Goal: Information Seeking & Learning: Find specific fact

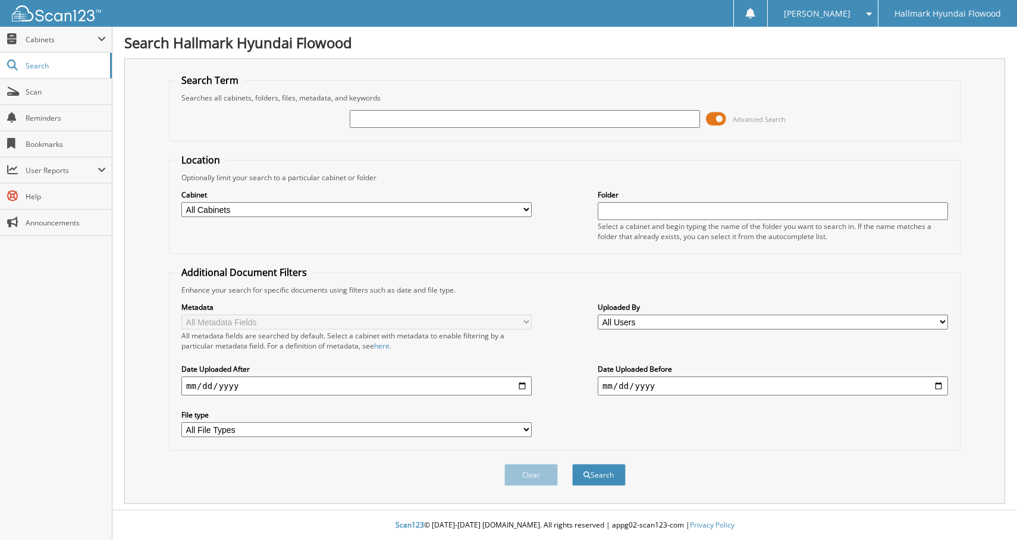
click at [407, 121] on input "text" at bounding box center [525, 119] width 350 height 18
paste input "120177"
type input "120177"
click at [572, 464] on button "Search" at bounding box center [599, 475] width 54 height 22
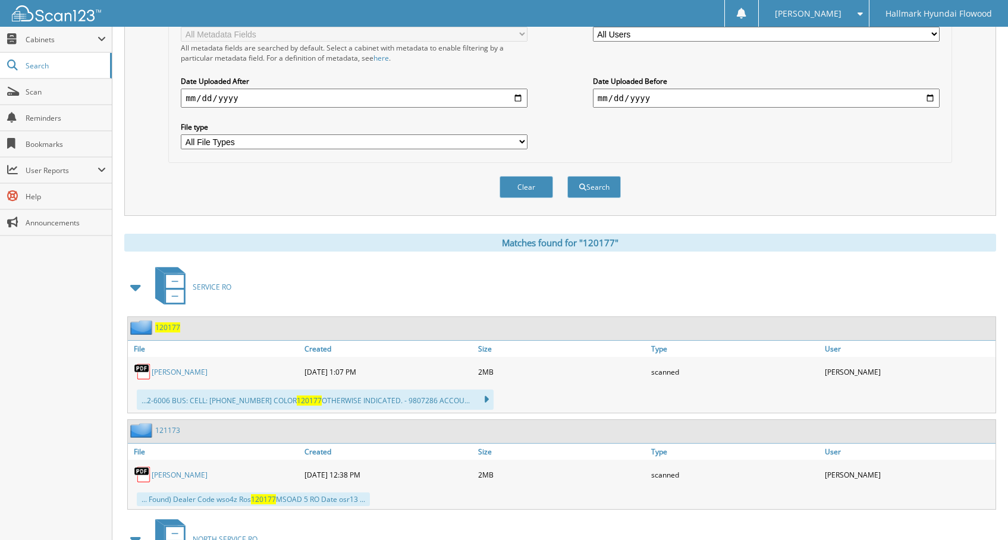
scroll to position [297, 0]
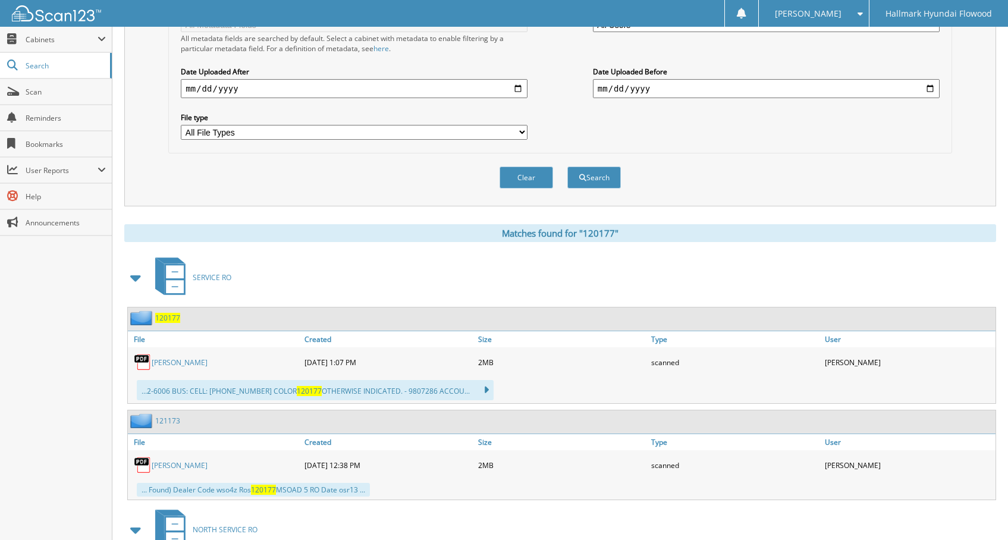
click at [166, 319] on span "120177" at bounding box center [167, 318] width 25 height 10
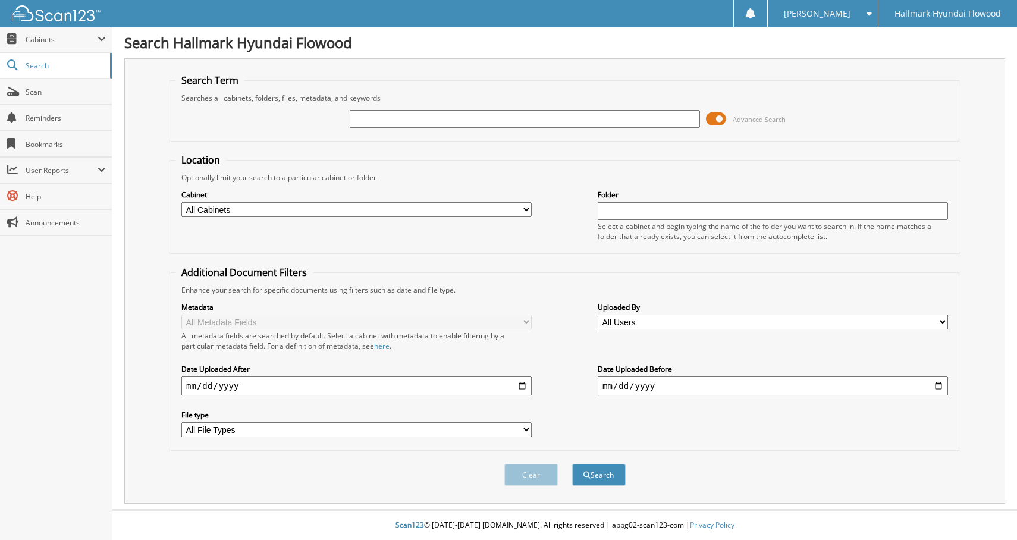
click at [431, 125] on input "text" at bounding box center [525, 119] width 350 height 18
type input "119823"
click at [572, 464] on button "Search" at bounding box center [599, 475] width 54 height 22
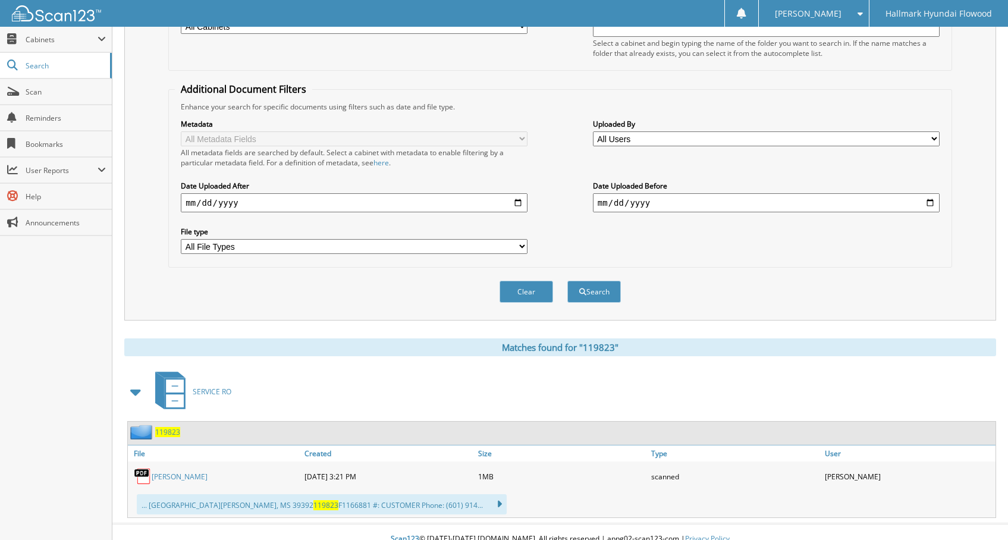
scroll to position [197, 0]
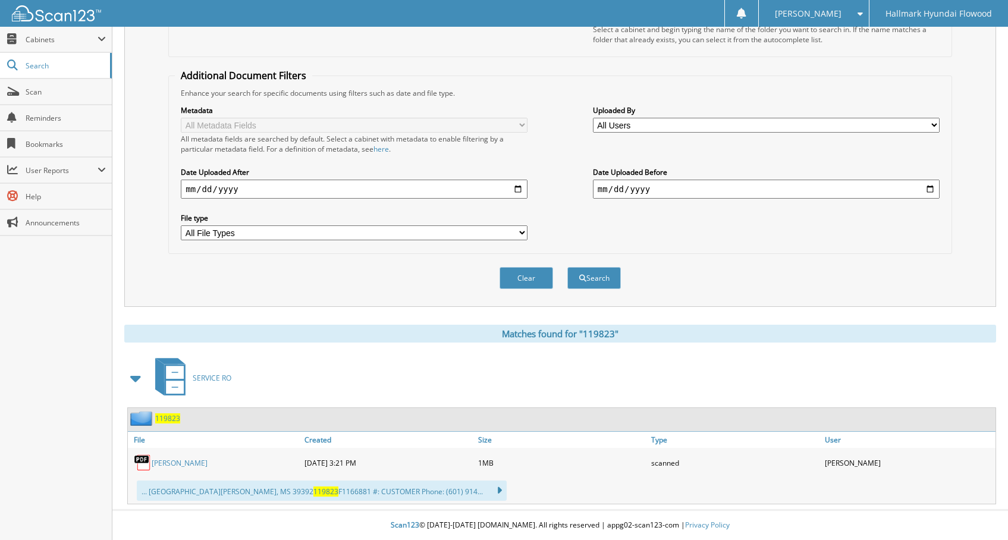
click at [169, 419] on span "119823" at bounding box center [167, 418] width 25 height 10
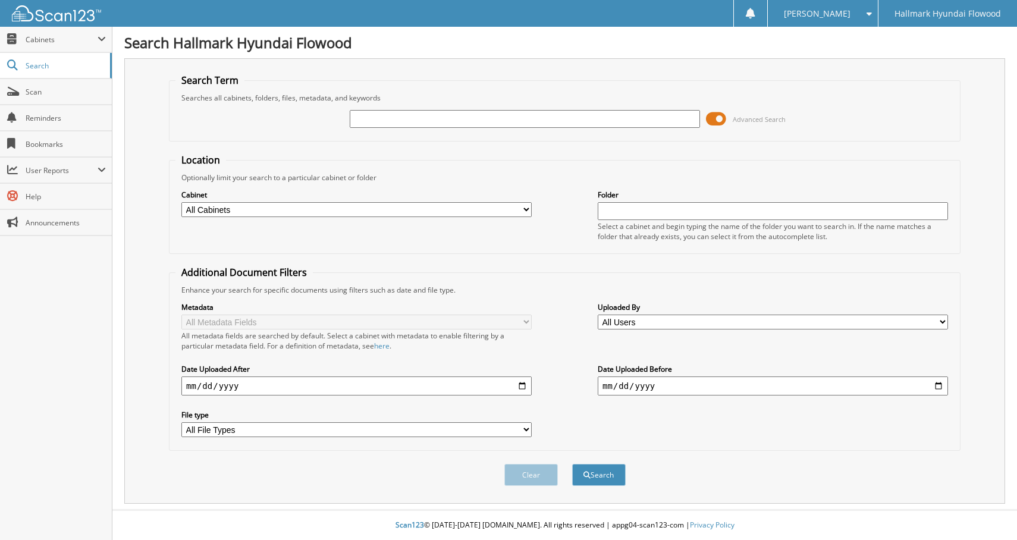
drag, startPoint x: 499, startPoint y: 111, endPoint x: 492, endPoint y: 113, distance: 7.5
click at [496, 112] on input "text" at bounding box center [525, 119] width 350 height 18
click at [486, 116] on input "text" at bounding box center [525, 119] width 350 height 18
type input "120177"
click at [607, 470] on button "Search" at bounding box center [599, 475] width 54 height 22
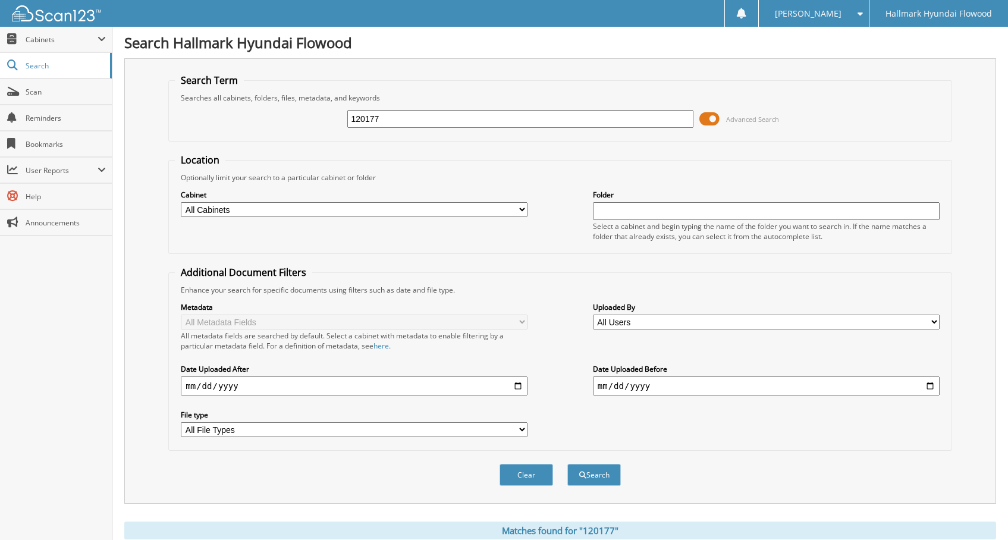
click at [390, 113] on div "120177" at bounding box center [520, 119] width 347 height 20
drag, startPoint x: 393, startPoint y: 118, endPoint x: 310, endPoint y: 116, distance: 83.3
click at [318, 116] on div "120177 Advanced Search" at bounding box center [560, 119] width 770 height 32
paste input "123351"
type input "123351"
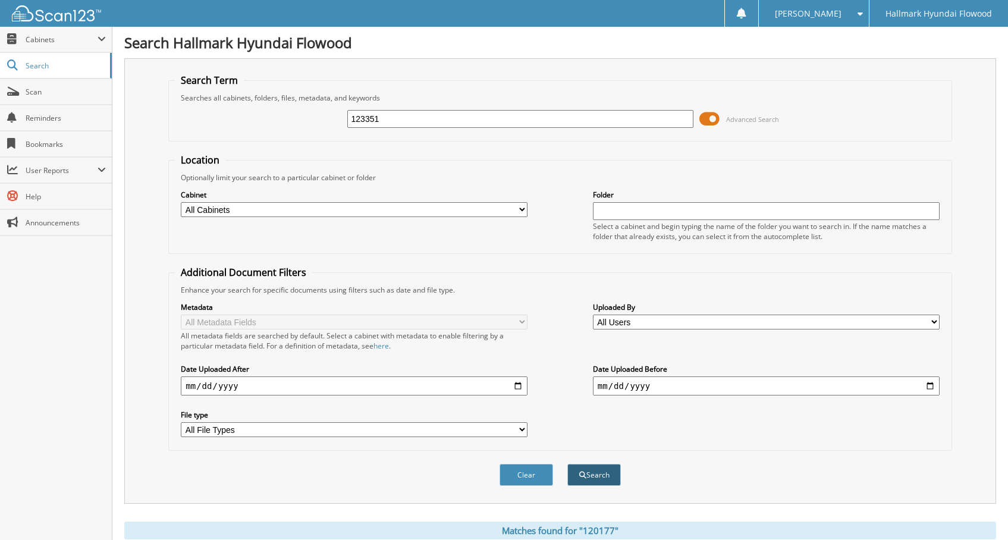
click at [597, 477] on button "Search" at bounding box center [594, 475] width 54 height 22
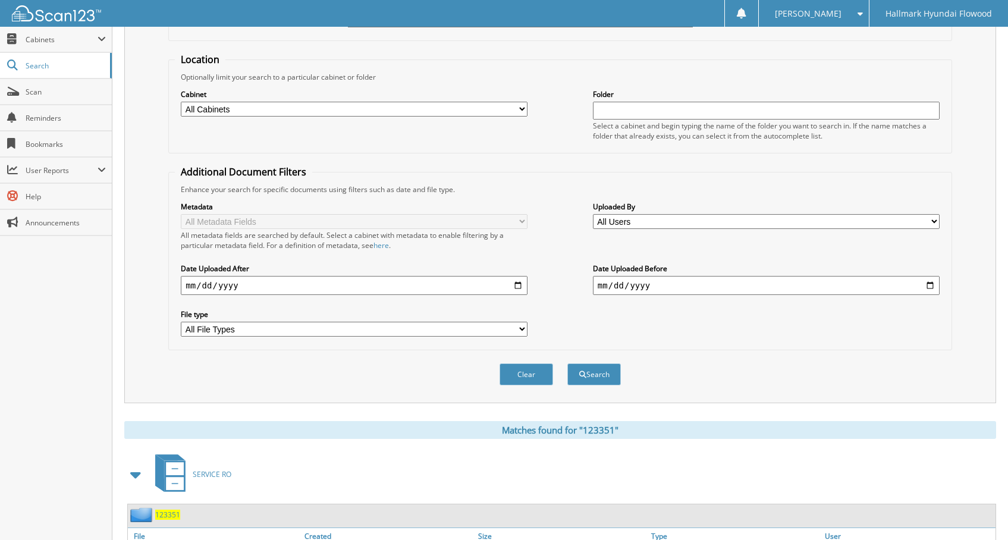
scroll to position [197, 0]
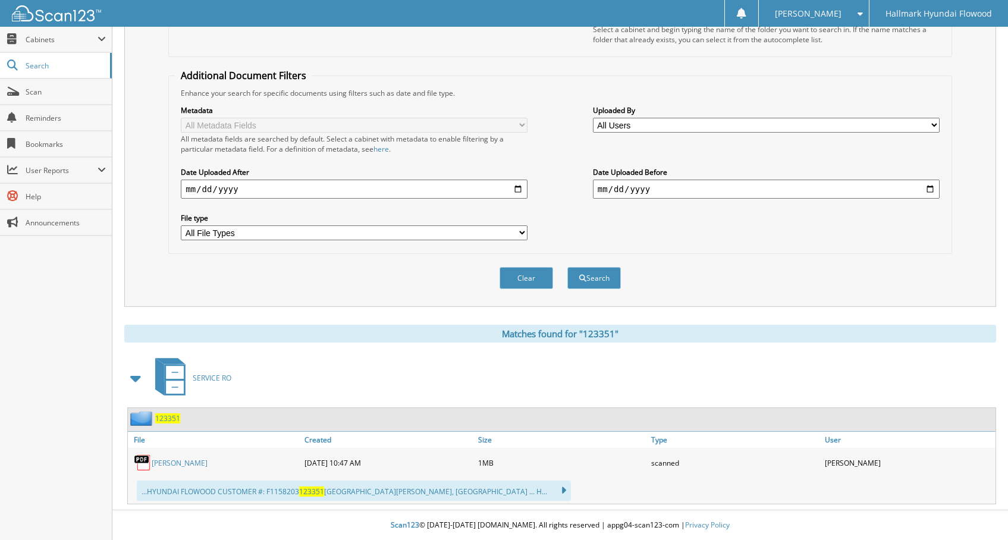
click at [170, 420] on span "123351" at bounding box center [167, 418] width 25 height 10
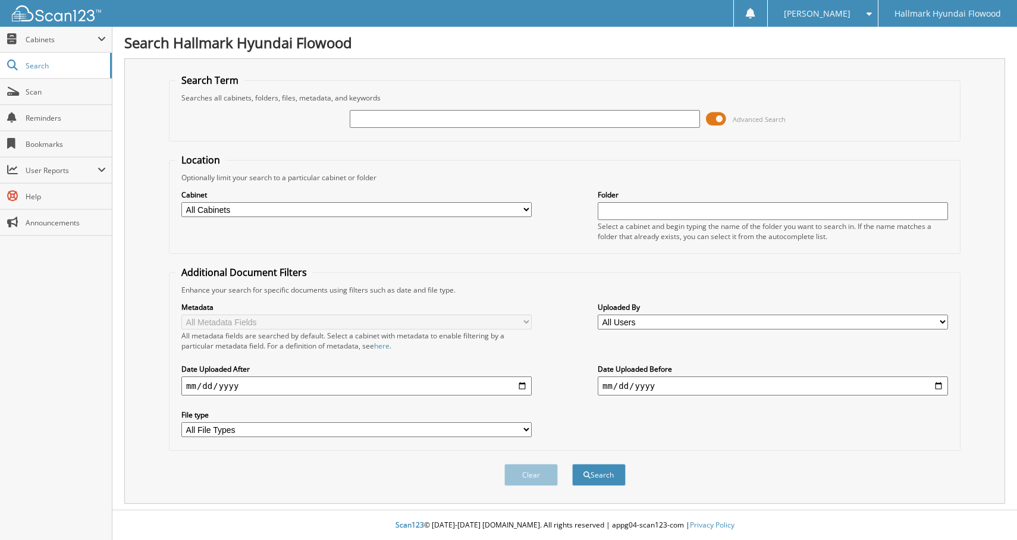
click at [442, 117] on input "text" at bounding box center [525, 119] width 350 height 18
type input "123369"
click at [600, 475] on button "Search" at bounding box center [599, 475] width 54 height 22
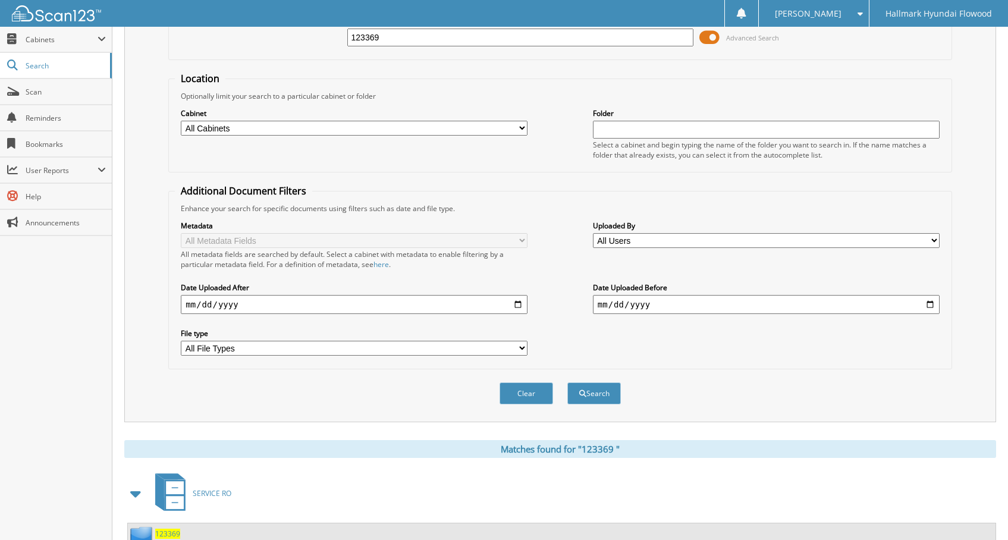
scroll to position [294, 0]
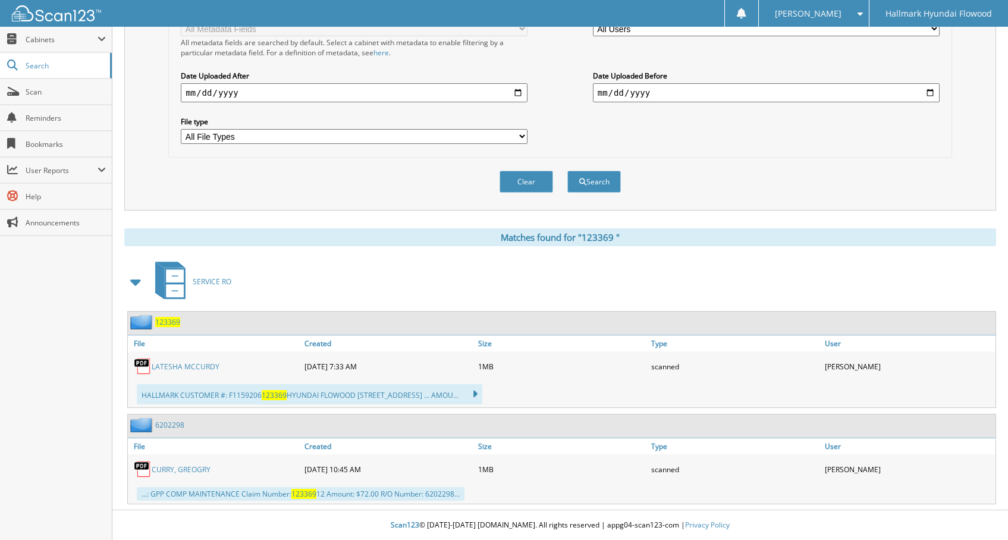
click at [162, 320] on span "1 2 3 3 6 9" at bounding box center [167, 322] width 25 height 10
